Goal: Task Accomplishment & Management: Manage account settings

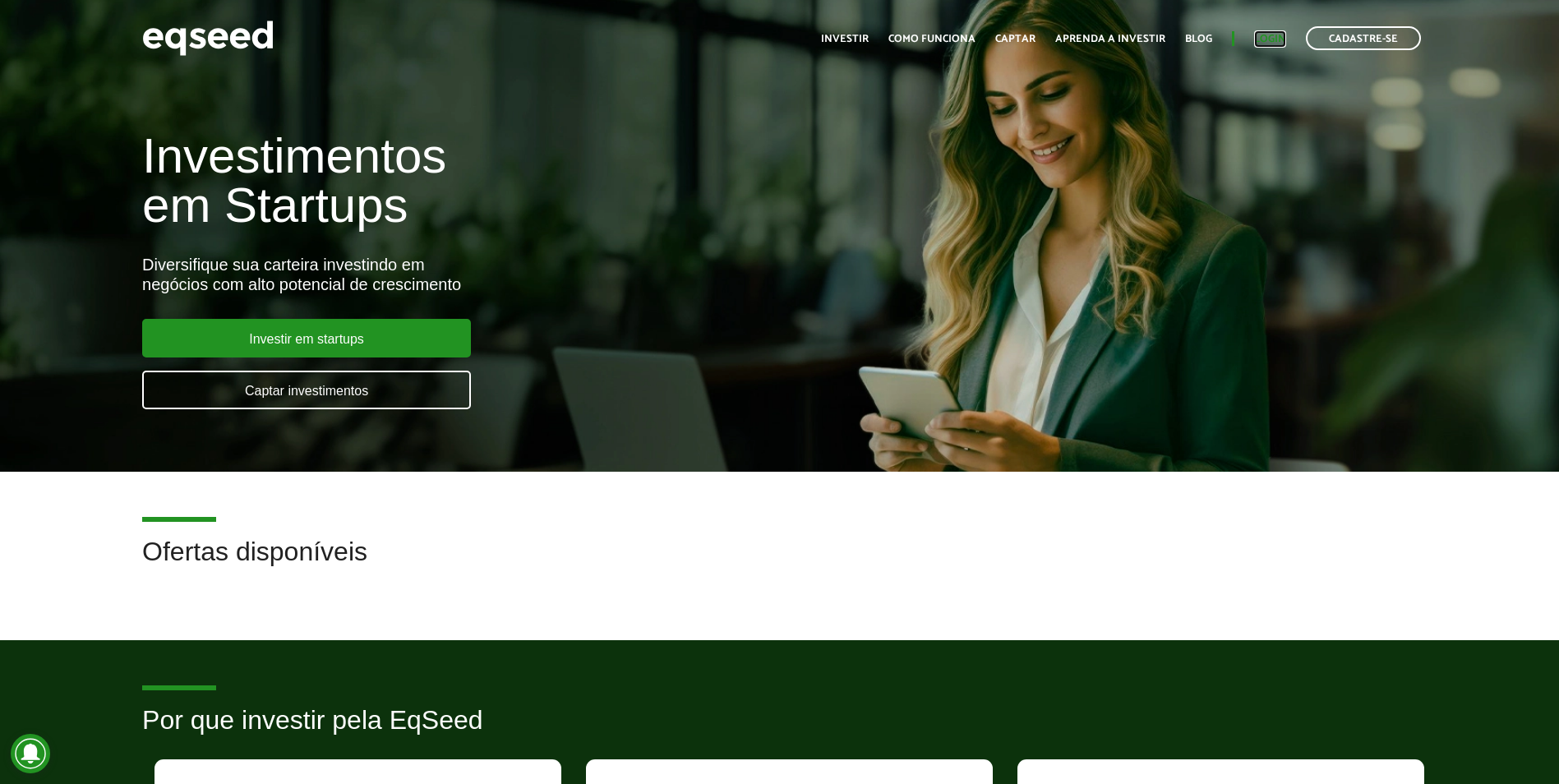
click at [1272, 34] on link "Login" at bounding box center [1270, 39] width 32 height 11
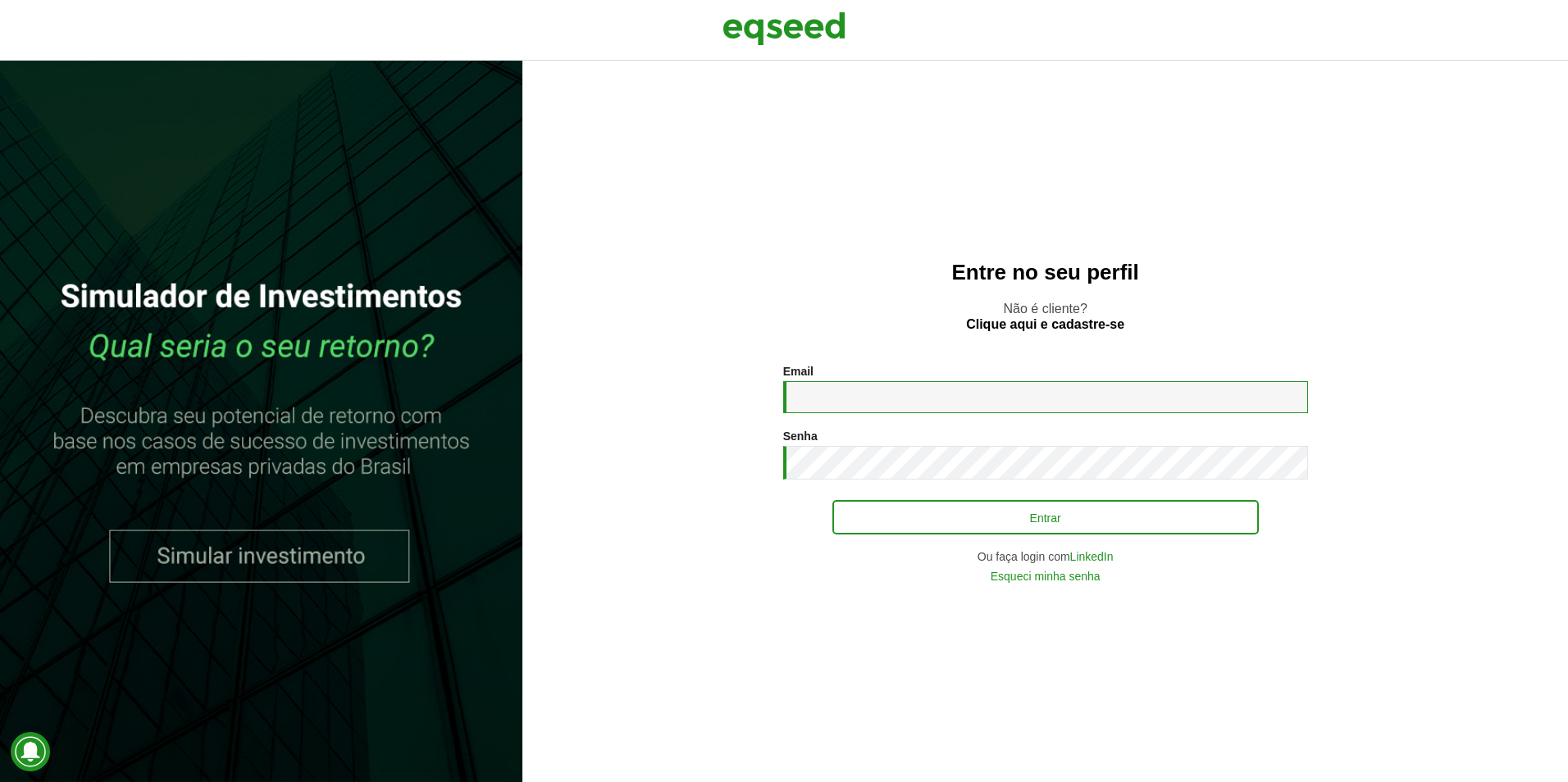
type input "**********"
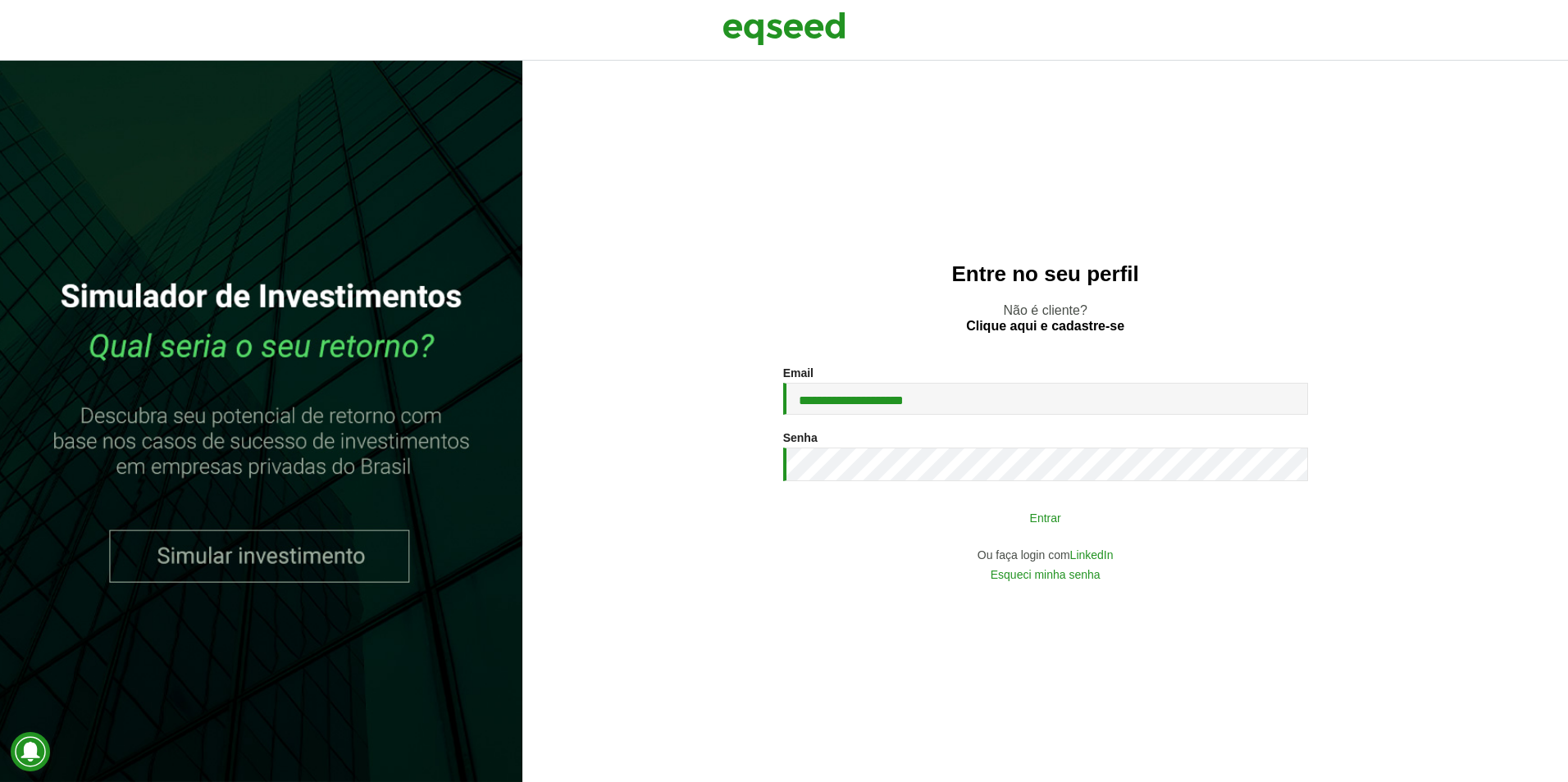
click at [1127, 518] on button "Entrar" at bounding box center [1045, 517] width 426 height 31
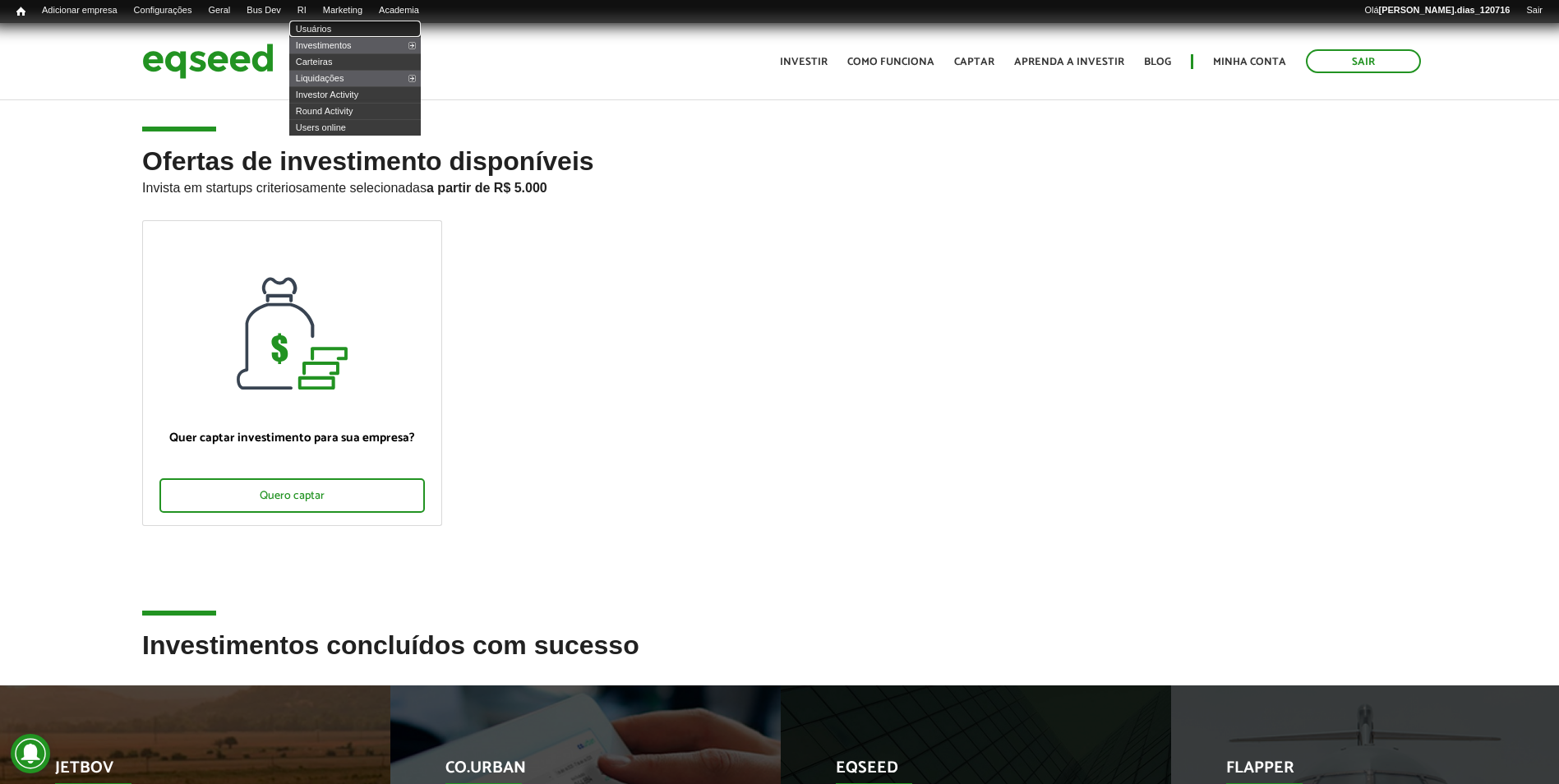
click at [339, 27] on link "Usuários" at bounding box center [355, 29] width 131 height 17
